Goal: Navigation & Orientation: Find specific page/section

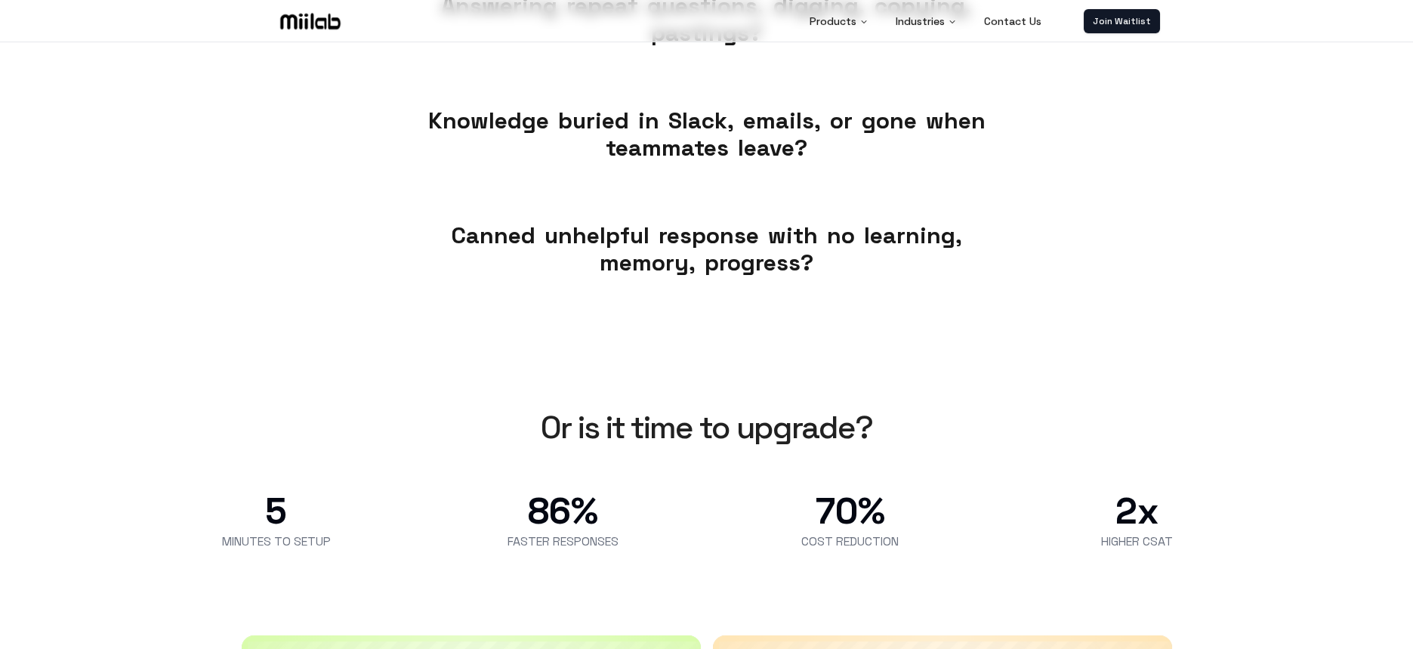
scroll to position [408, 0]
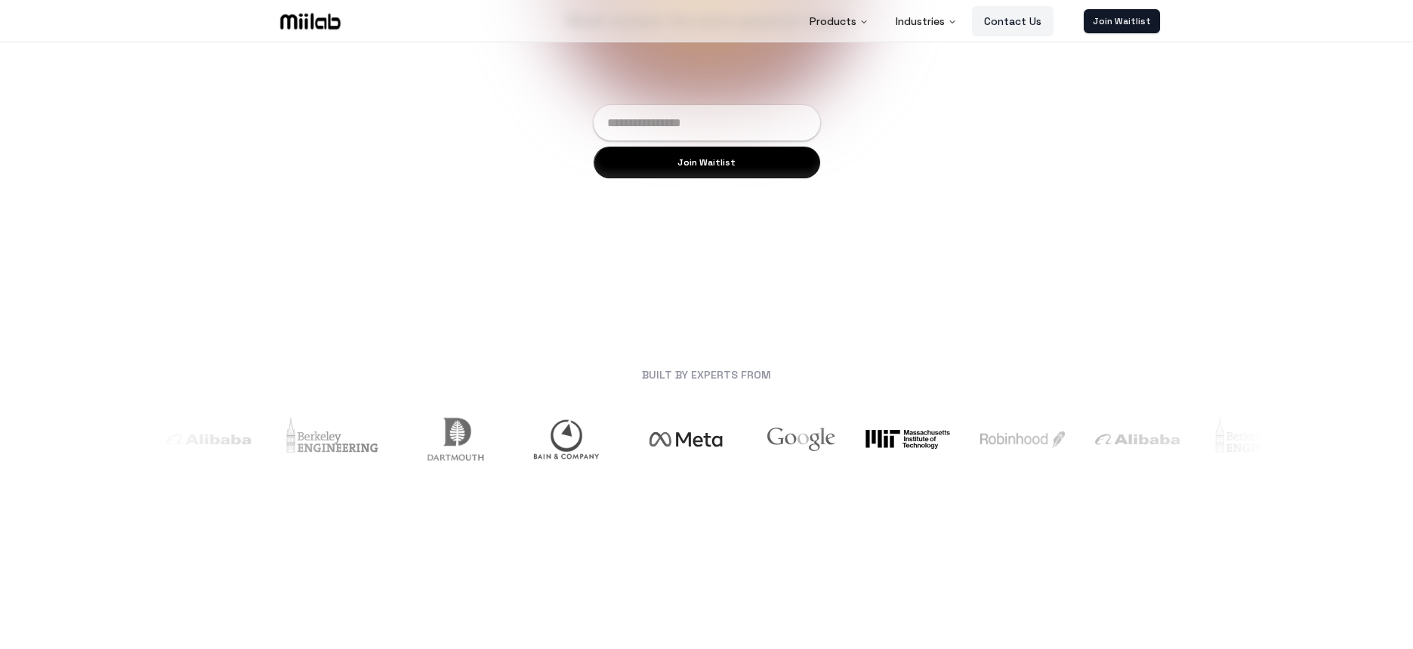
click at [1016, 26] on link "Contact Us" at bounding box center [1013, 21] width 82 height 30
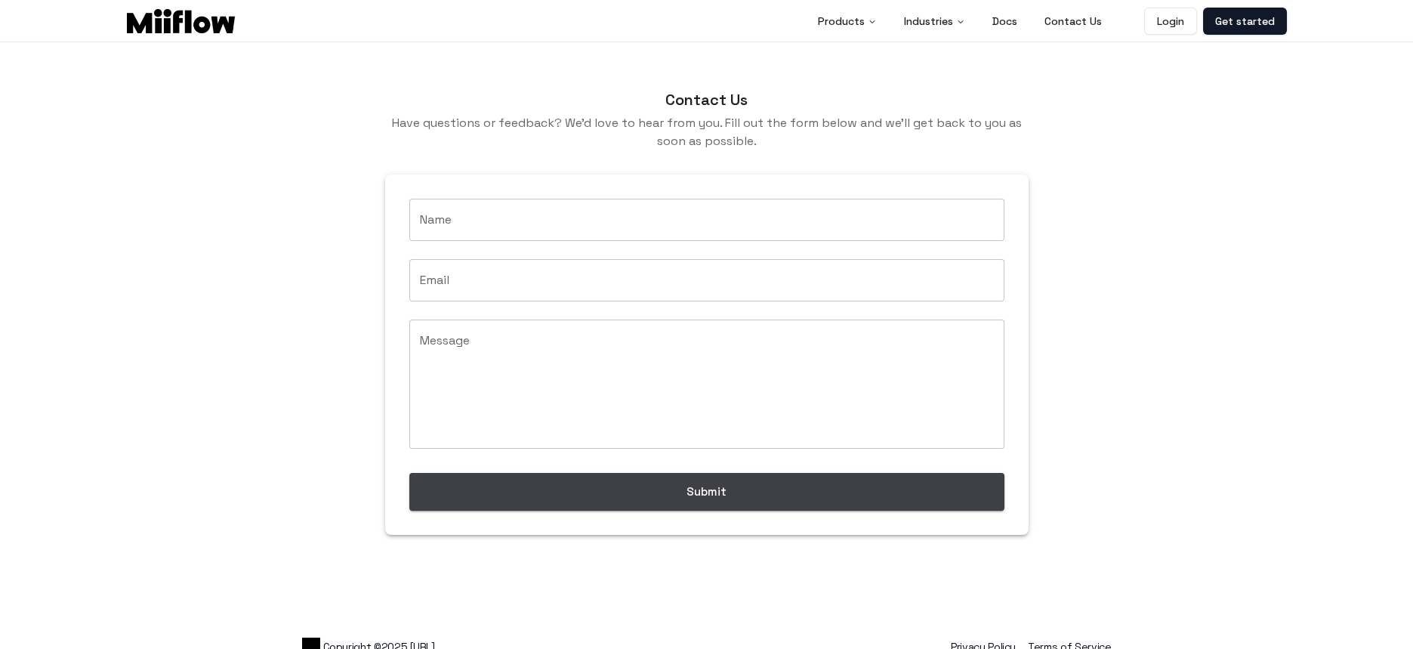
scroll to position [19, 0]
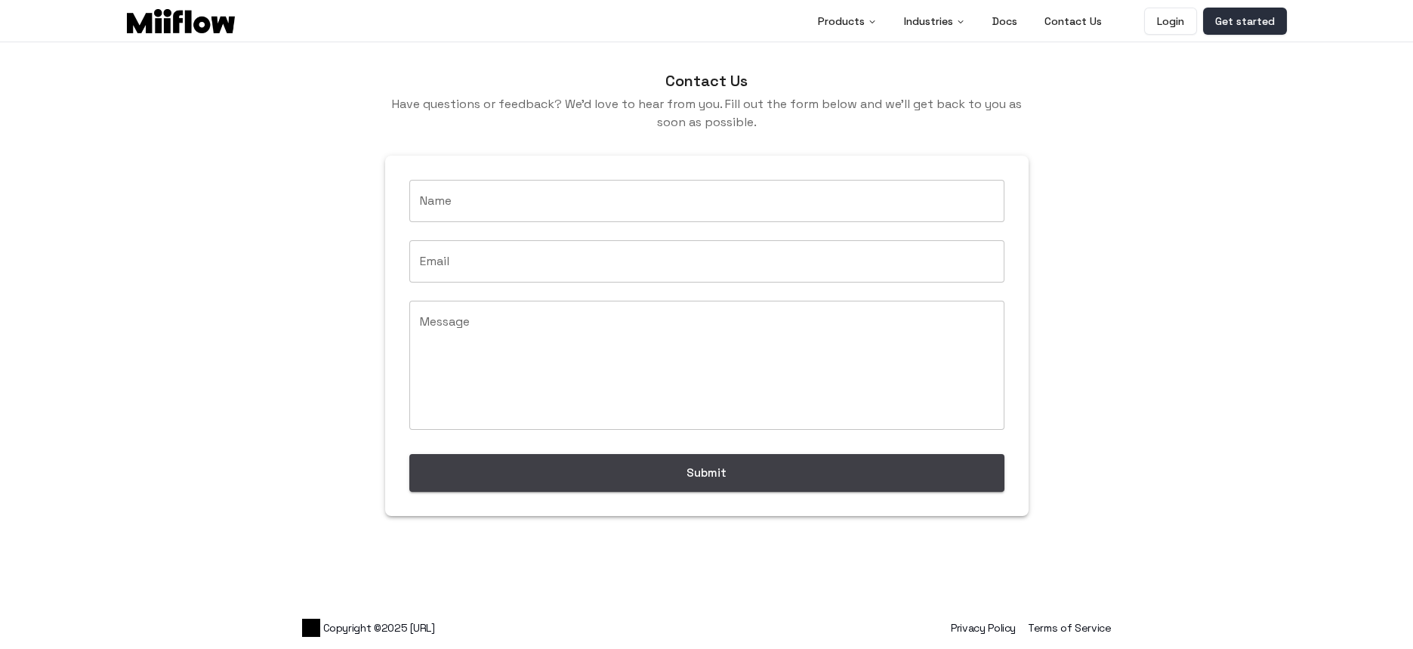
click at [1223, 29] on link "Get started" at bounding box center [1245, 21] width 84 height 27
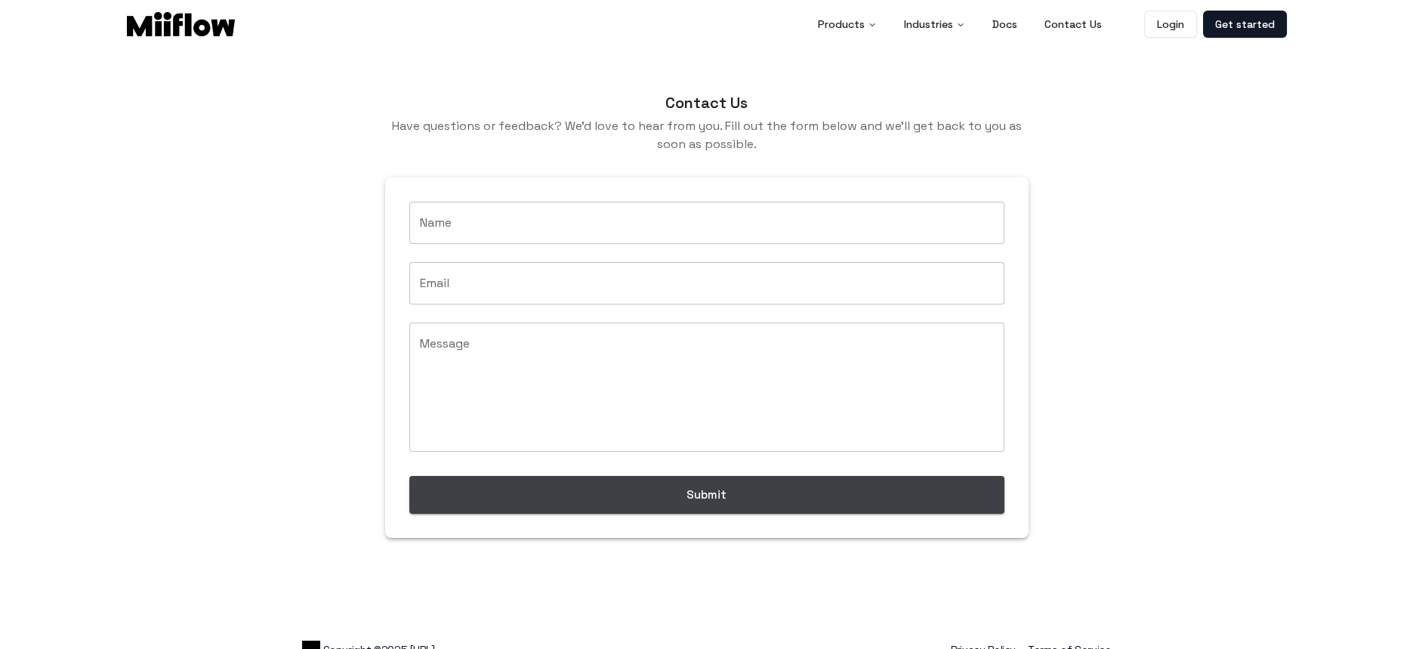
scroll to position [0, 0]
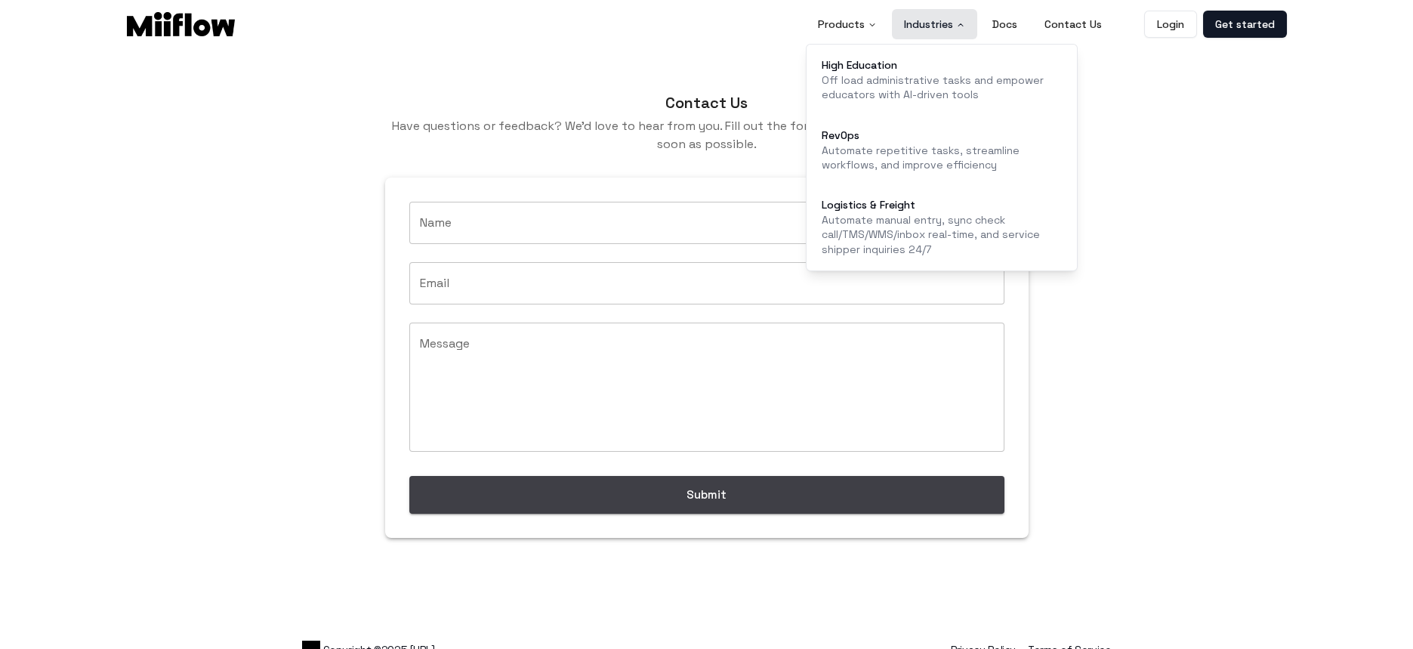
click at [901, 21] on button "Industries" at bounding box center [934, 24] width 85 height 30
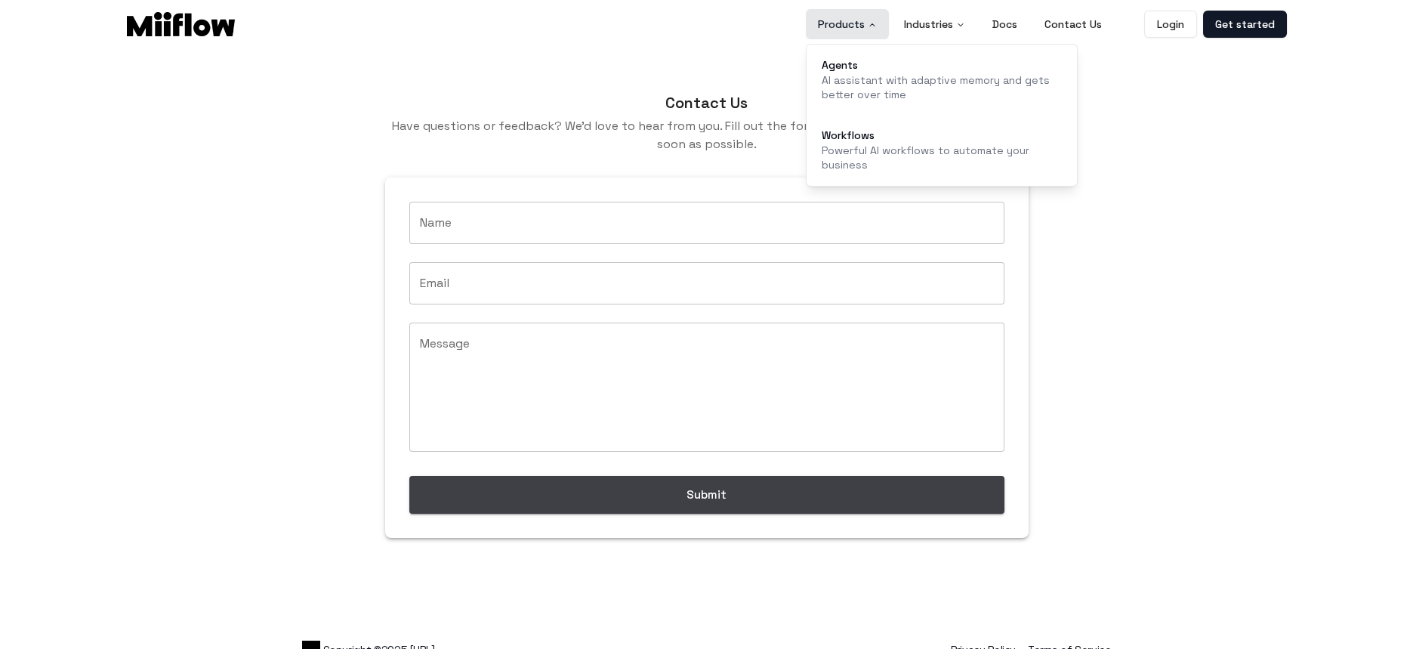
click at [848, 26] on button "Products" at bounding box center [847, 24] width 83 height 30
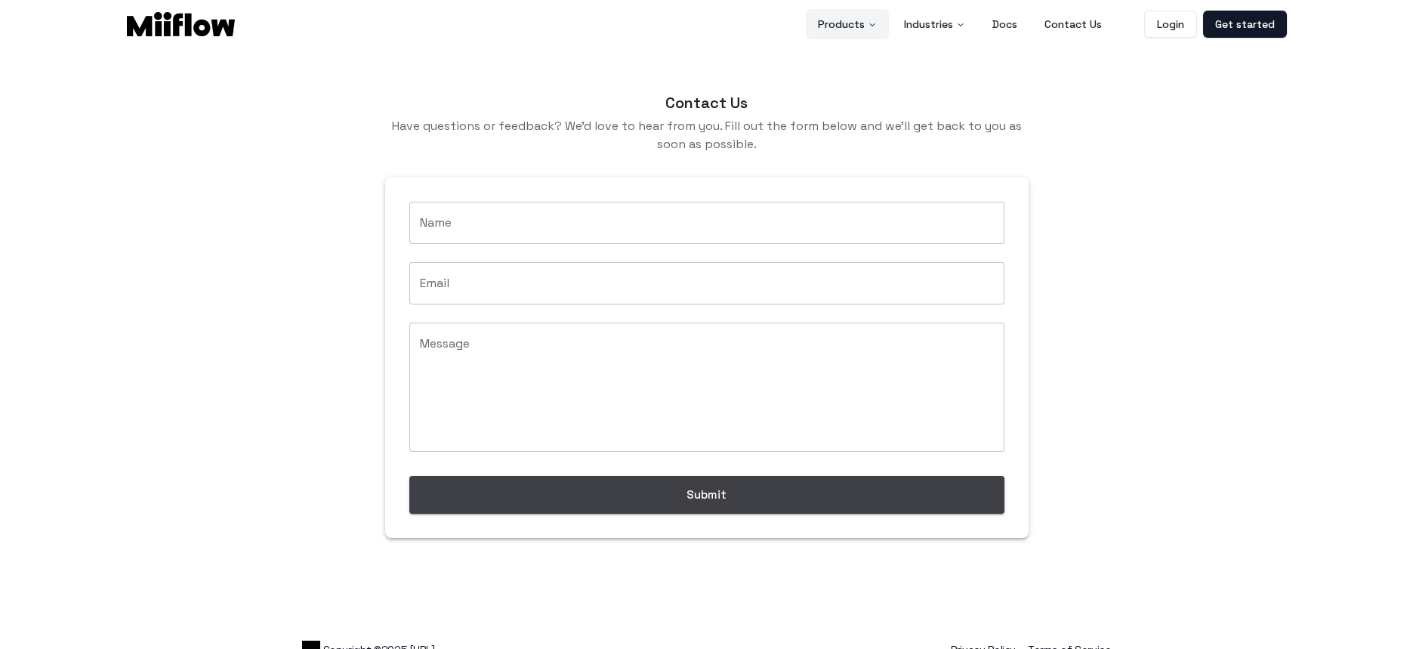
click at [857, 26] on button "Products" at bounding box center [847, 24] width 83 height 30
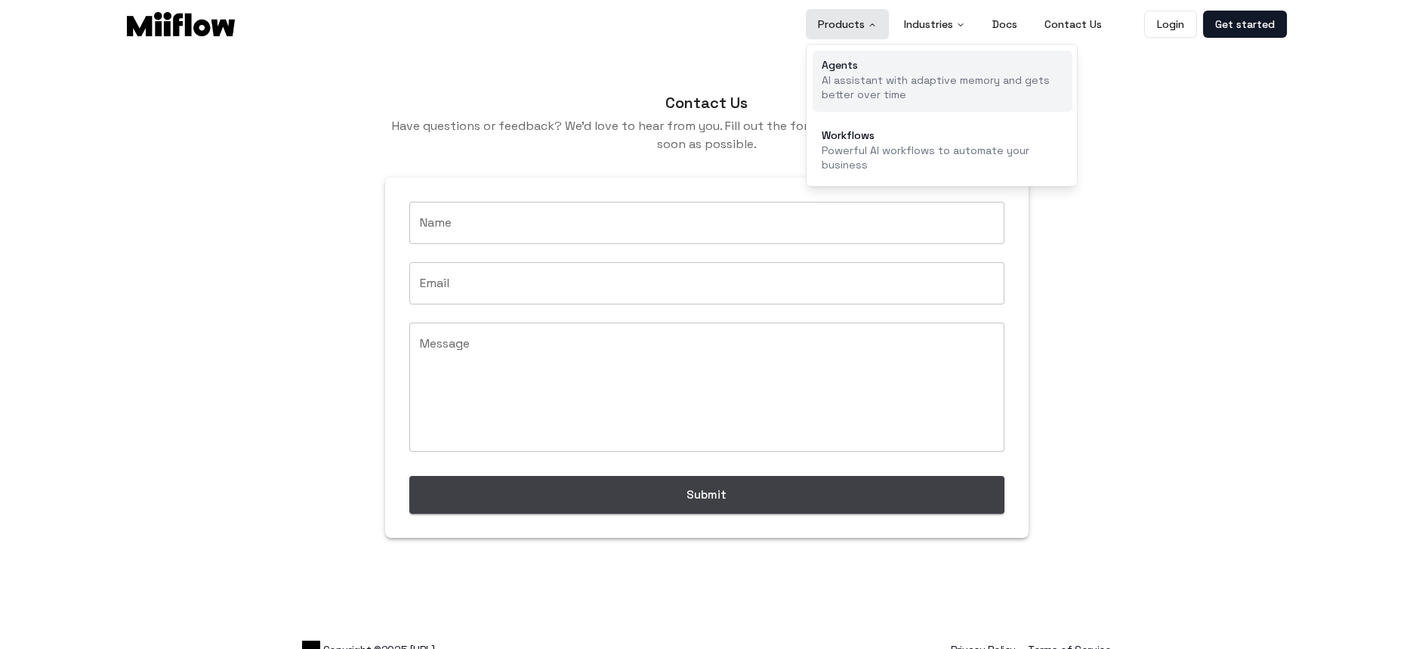
click at [861, 76] on p "AI assistant with adaptive memory and gets better over time" at bounding box center [942, 87] width 242 height 29
